Goal: Ask a question: Seek information or help from site administrators or community

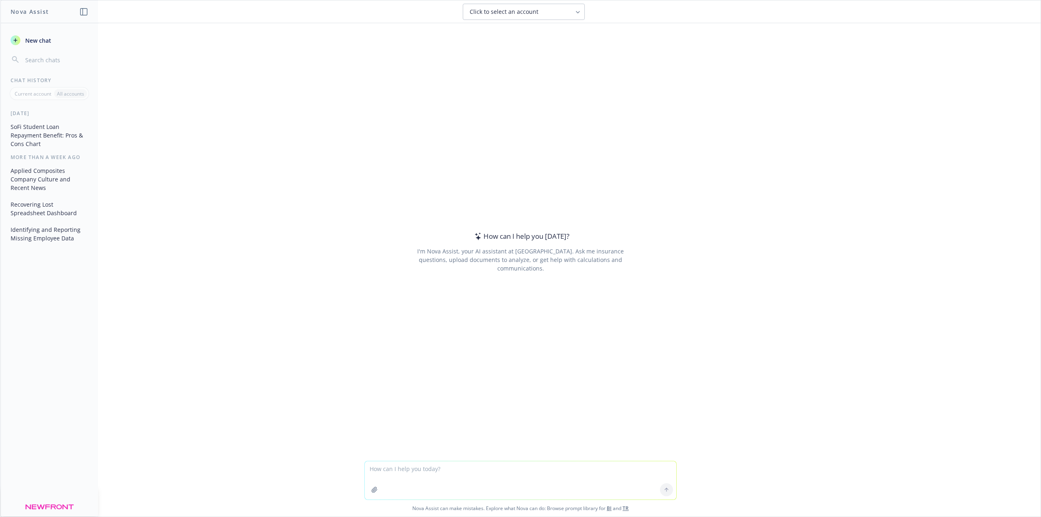
click at [434, 462] on textarea at bounding box center [521, 480] width 312 height 38
type textarea "please explain the pros and cons of legal shield employee benefits offering"
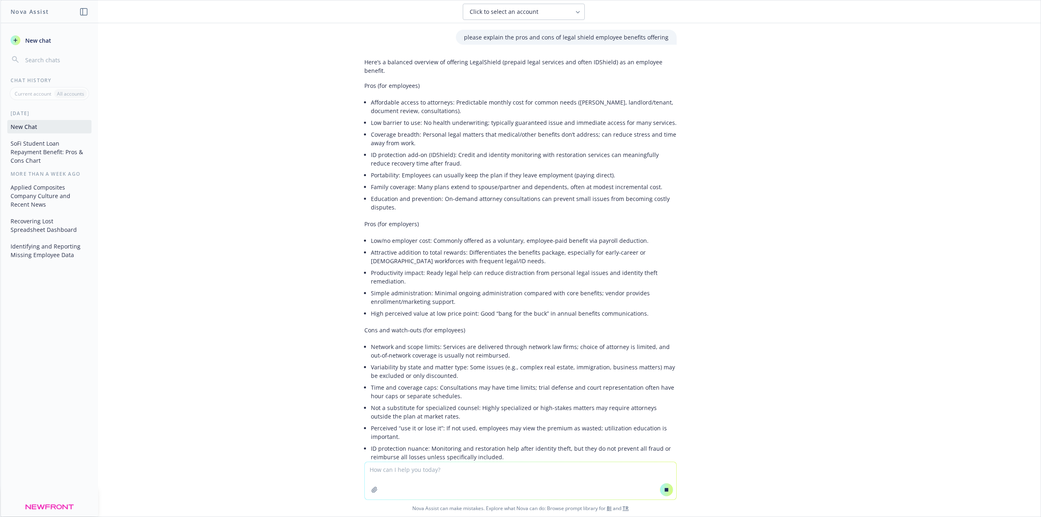
click at [428, 471] on textarea at bounding box center [521, 480] width 312 height 37
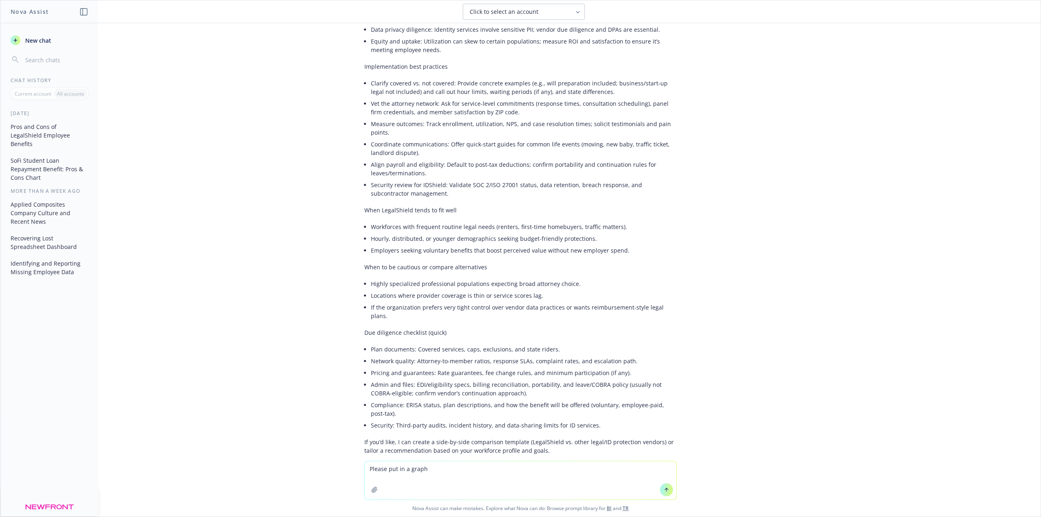
scroll to position [580, 0]
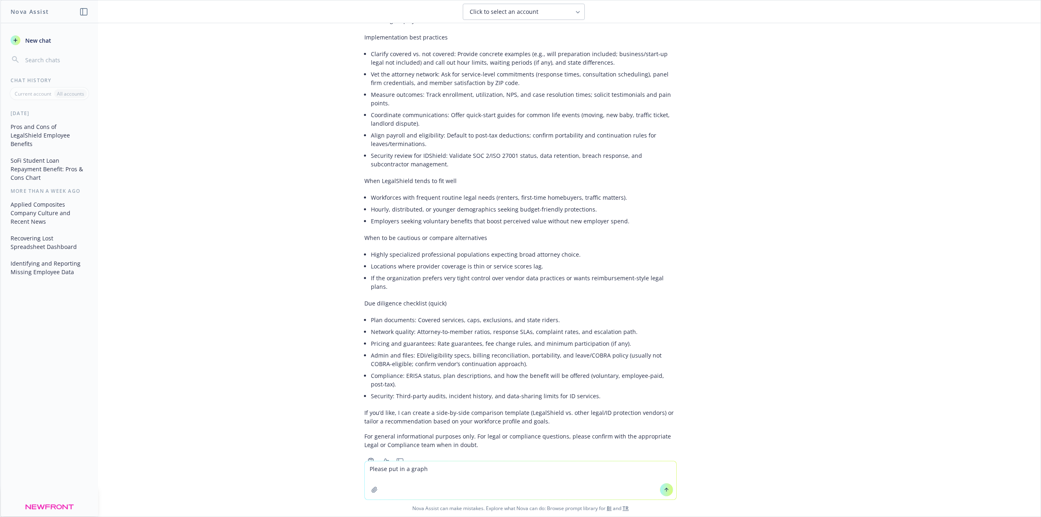
click at [668, 491] on button at bounding box center [666, 489] width 13 height 13
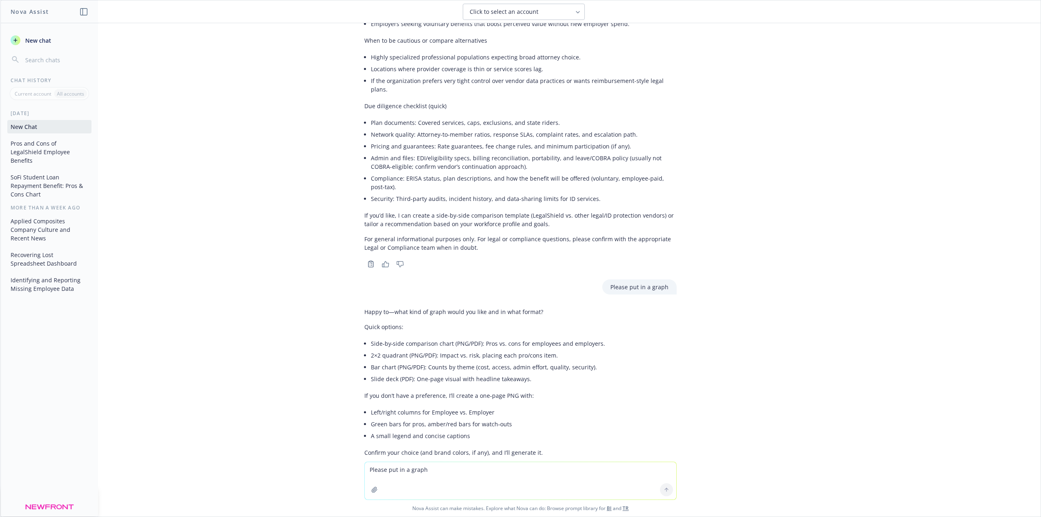
scroll to position [784, 0]
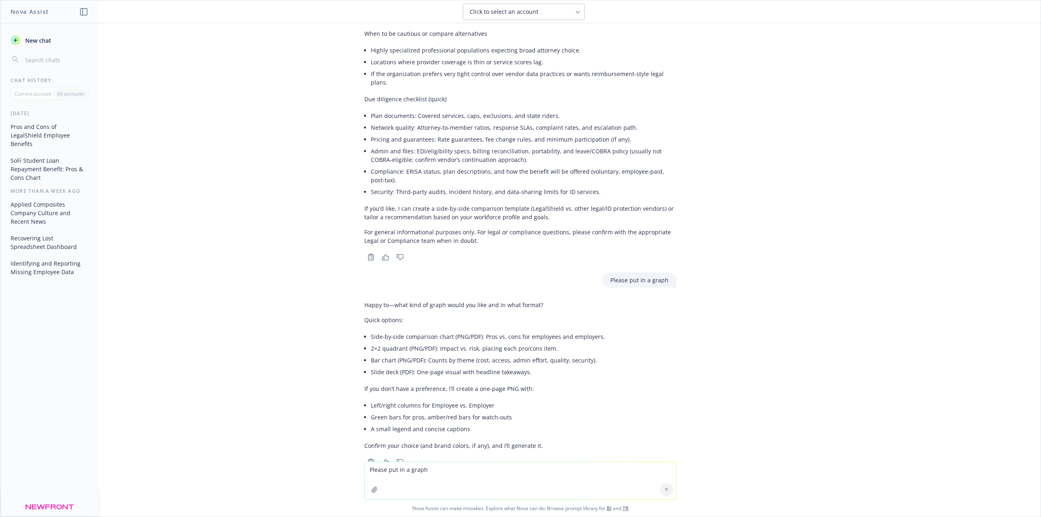
click at [403, 465] on textarea "Please put in a graph" at bounding box center [521, 480] width 312 height 37
drag, startPoint x: 600, startPoint y: 310, endPoint x: 366, endPoint y: 314, distance: 233.9
click at [366, 314] on div "Happy to—what kind of graph would you like and in what format? Quick options: S…" at bounding box center [520, 375] width 312 height 156
copy li "Side‑by‑side comparison chart (PNG/PDF): Pros vs. cons for employees and employ…"
click at [415, 471] on textarea "Please put in a graph" at bounding box center [521, 480] width 312 height 37
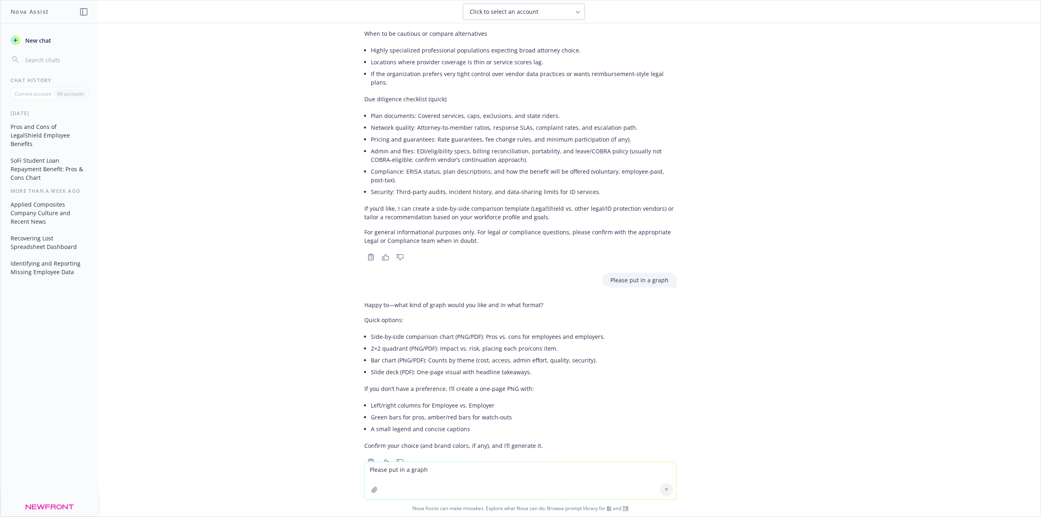
paste textarea "Side‑by‑side comparison chart (PNG/PDF): Pros vs. cons for employees and employ…"
type textarea "Side‑by‑side comparison chart (PNG/PDF): Pros vs. cons for employees and employ…"
click at [664, 486] on button at bounding box center [666, 489] width 13 height 13
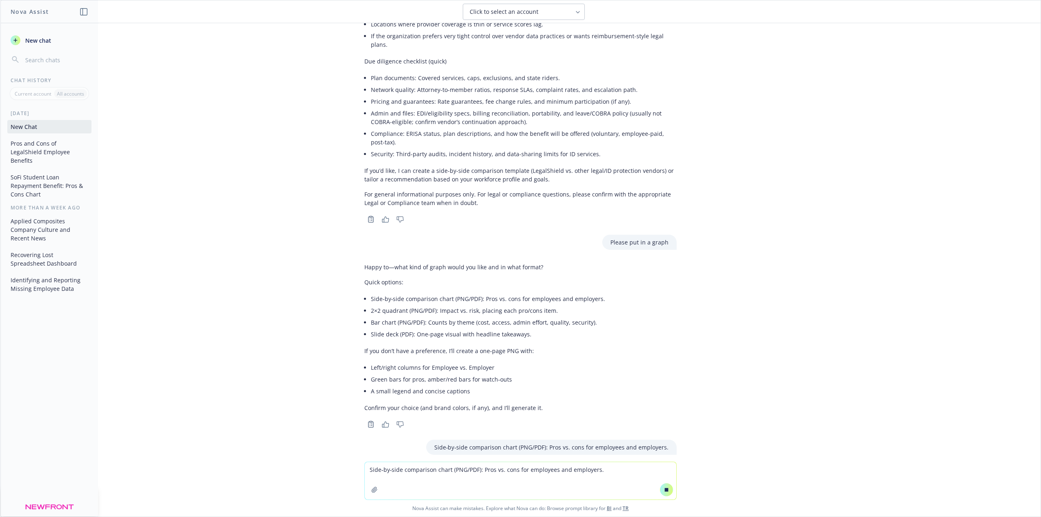
scroll to position [803, 0]
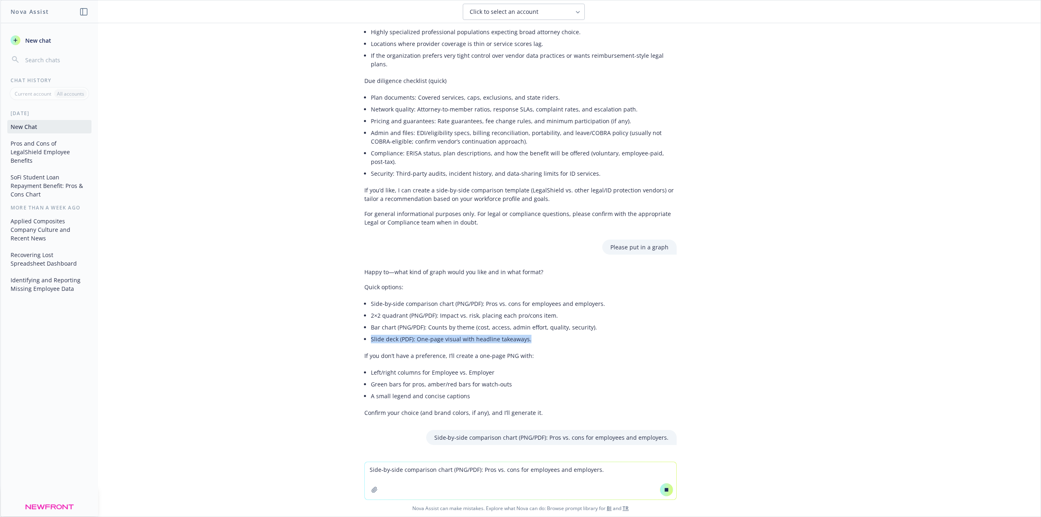
drag, startPoint x: 523, startPoint y: 312, endPoint x: 361, endPoint y: 317, distance: 162.4
click at [364, 317] on div "Happy to—what kind of graph would you like and in what format? Quick options: S…" at bounding box center [484, 342] width 241 height 156
copy li "Slide deck (PDF): One-page visual with headline takeaways."
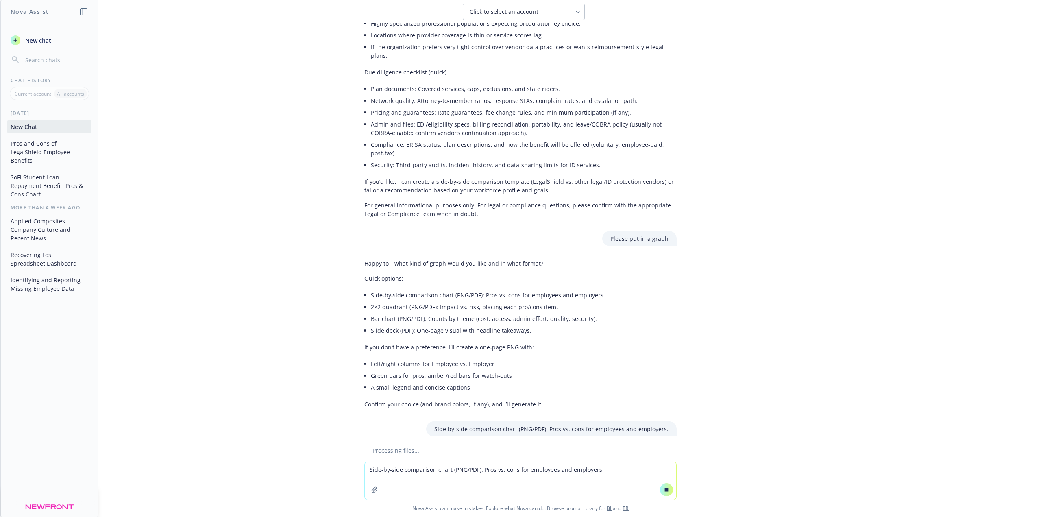
click at [420, 473] on textarea "Side‑by‑side comparison chart (PNG/PDF): Pros vs. cons for employees and employ…" at bounding box center [521, 480] width 312 height 37
drag, startPoint x: 418, startPoint y: 462, endPoint x: 414, endPoint y: 469, distance: 8.6
click at [414, 469] on textarea "And" at bounding box center [521, 480] width 312 height 38
paste textarea "Slide deck (PDF): One-page visual with headline takeaways."
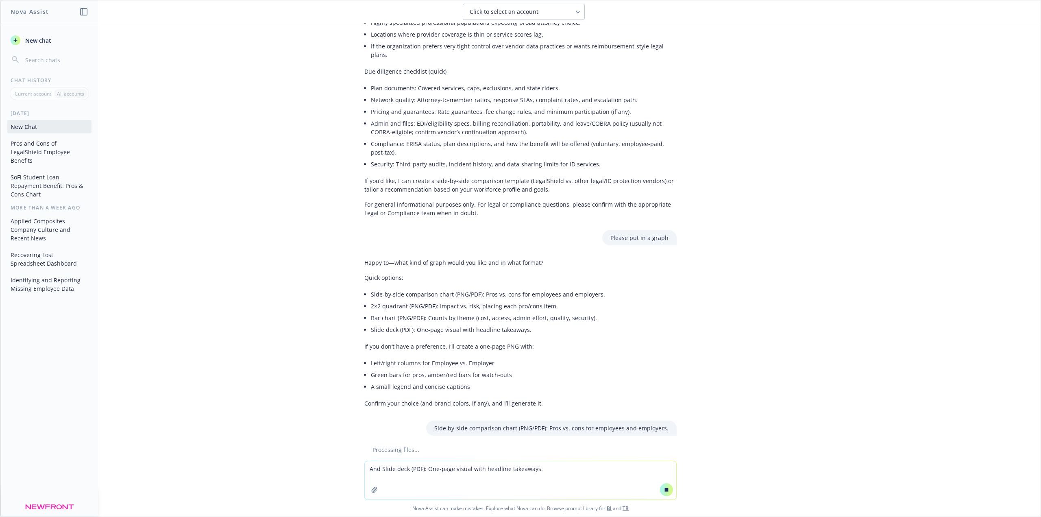
type textarea "And Slide deck (PDF): One-page visual with headline takeaways."
click at [663, 493] on button at bounding box center [666, 489] width 13 height 13
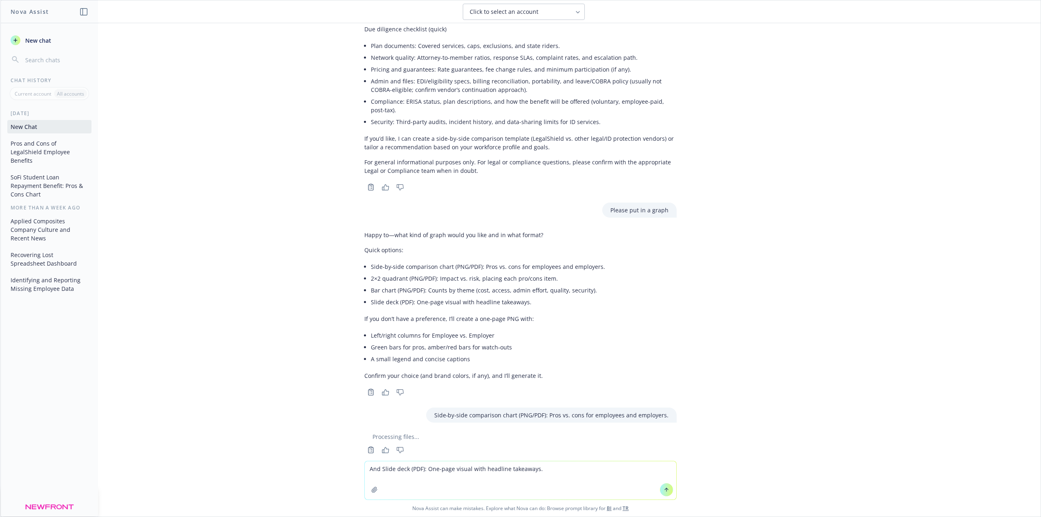
scroll to position [856, 0]
click at [543, 475] on textarea "And Slide deck (PDF): One-page visual with headline takeaways." at bounding box center [521, 480] width 312 height 38
click at [662, 493] on button at bounding box center [666, 489] width 13 height 13
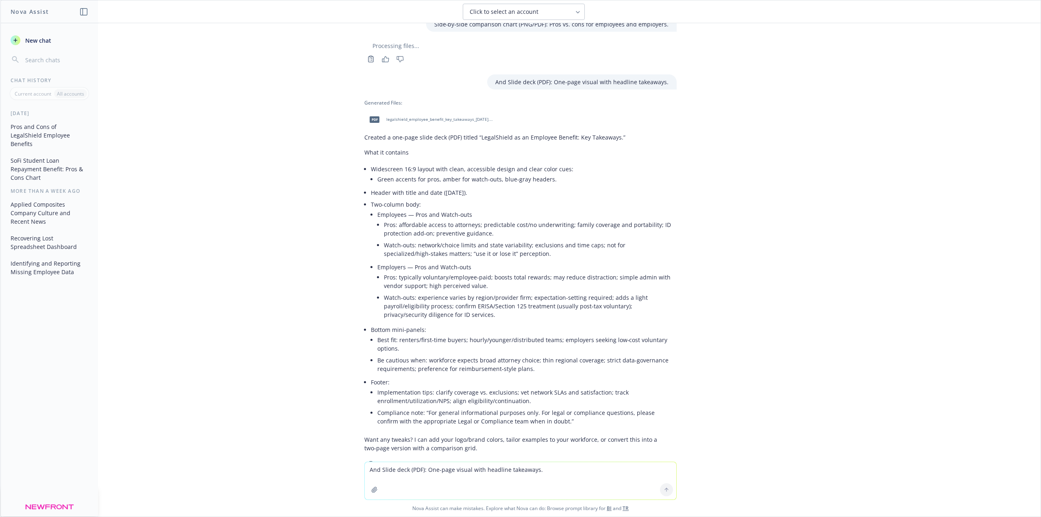
scroll to position [1248, 0]
click at [425, 114] on span "legalshield_employee_benefit_key_takeaways_2025-09-24.pdf" at bounding box center [439, 116] width 107 height 5
click at [437, 462] on textarea "And Slide deck (PDF): One-page visual with headline takeaways." at bounding box center [521, 480] width 312 height 37
type textarea "Can you please compare Benepass to Forma in a side by side graph?"
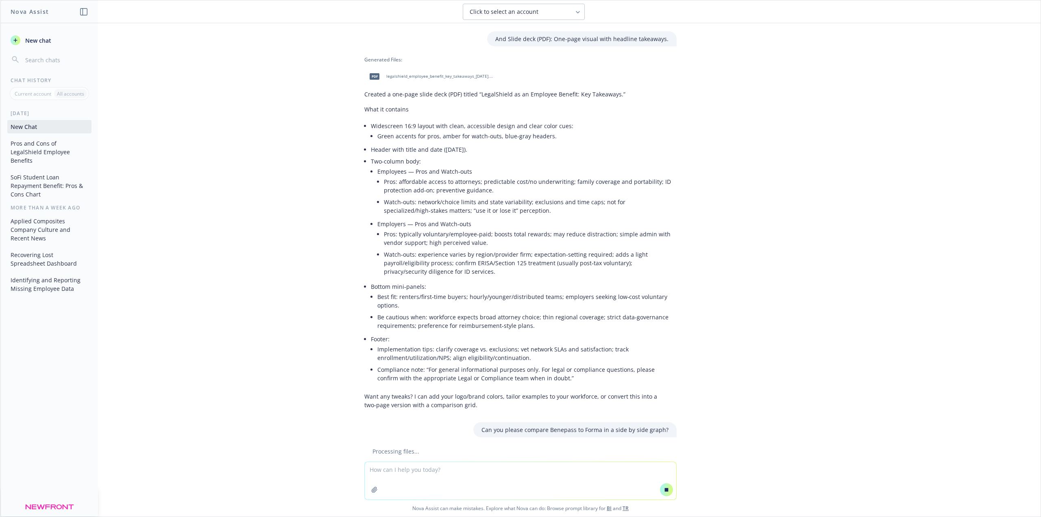
scroll to position [1245, 0]
